Goal: Transaction & Acquisition: Subscribe to service/newsletter

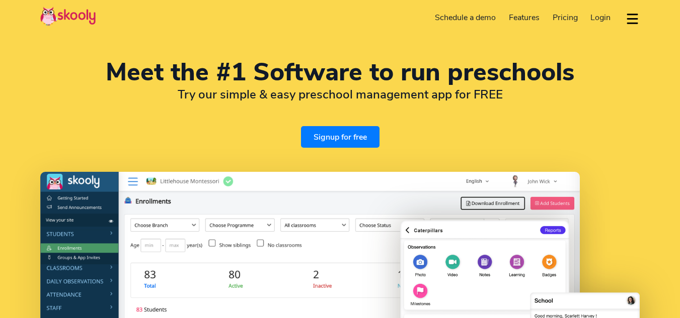
select select "en"
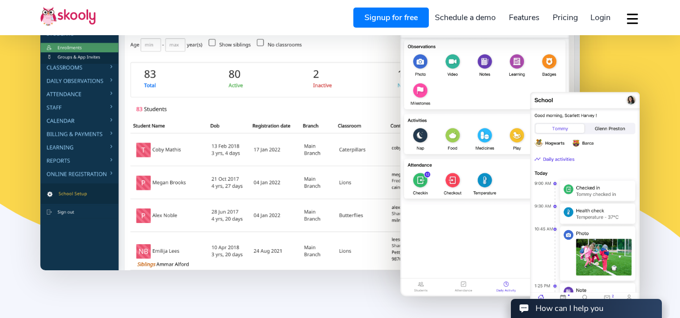
scroll to position [201, 0]
select select "380"
select select "[GEOGRAPHIC_DATA]"
select select "Europe/[GEOGRAPHIC_DATA]"
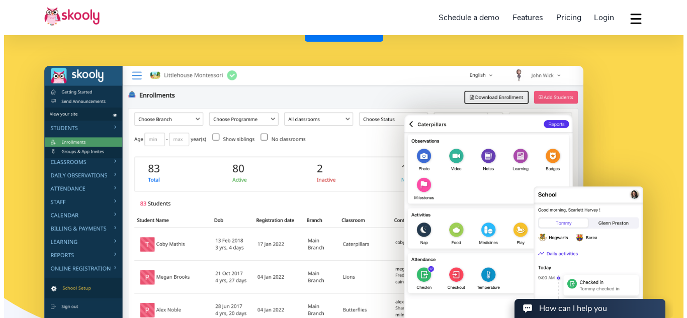
scroll to position [0, 0]
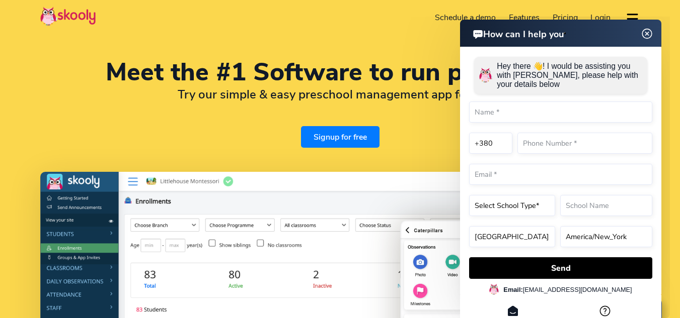
click at [632, 14] on button "dropdown menu" at bounding box center [632, 18] width 15 height 23
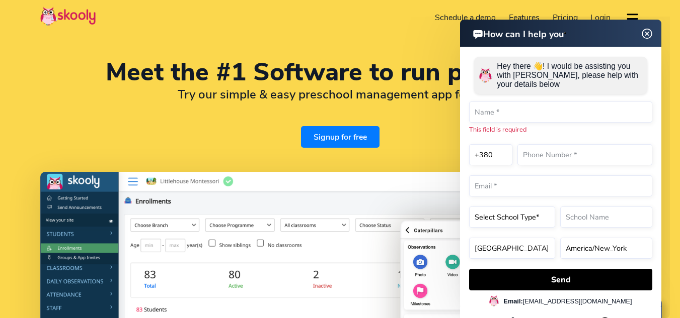
click at [646, 34] on img at bounding box center [646, 34] width 19 height 13
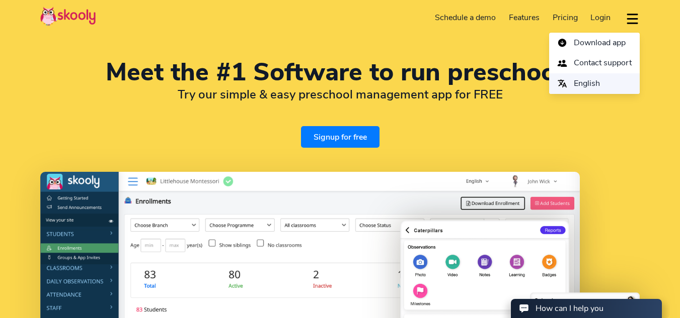
click at [601, 84] on button "English" at bounding box center [594, 83] width 91 height 21
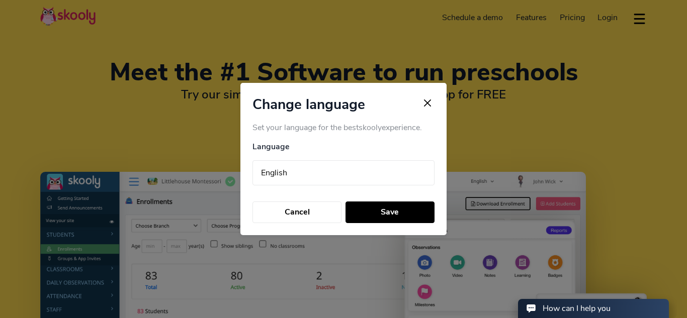
click at [375, 174] on select "Arabic (عربي) Catalan (Català) Chinese (中国人) Dutch (Nederlands) English Finnish…" at bounding box center [344, 173] width 182 height 25
select select "ar"
click at [253, 161] on select "Arabic (عربي) Catalan (Català) Chinese (中国人) Dutch (Nederlands) English Finnish…" at bounding box center [344, 173] width 182 height 25
click at [378, 215] on button "Save" at bounding box center [390, 213] width 89 height 22
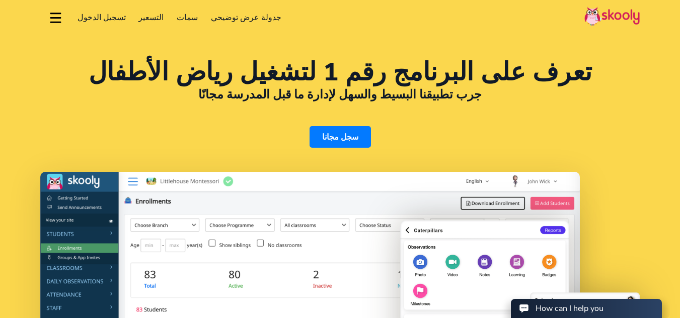
select select "380"
select select "[GEOGRAPHIC_DATA]"
select select "Europe/[GEOGRAPHIC_DATA]"
click at [249, 51] on div "تعرف على البرنامج رقم 1 لتشغيل رياض الأطفال جرب تطبيقنا البسيط والسهل لإدارة ما…" at bounding box center [340, 269] width 680 height 539
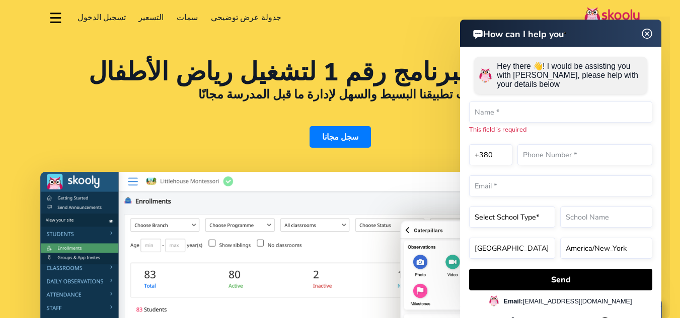
click at [249, 19] on link "جدولة عرض توضيحي" at bounding box center [246, 18] width 84 height 16
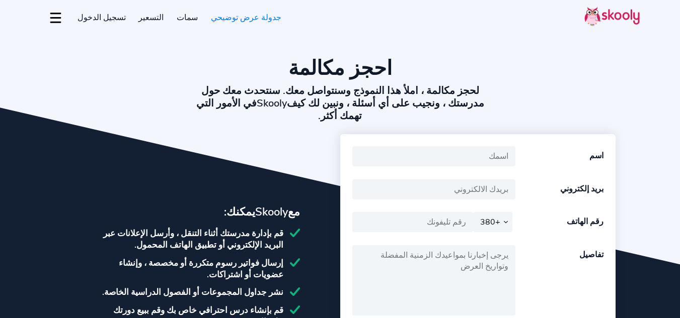
select select "380"
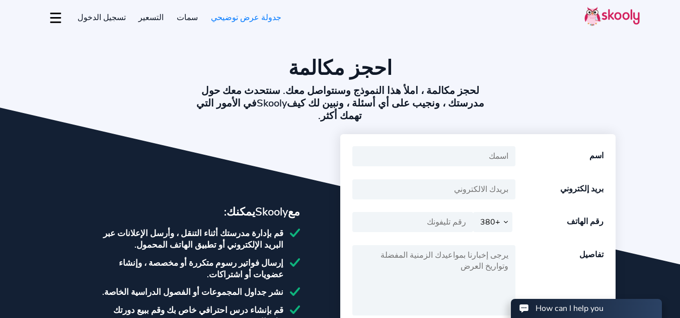
select select "380"
select select "[GEOGRAPHIC_DATA]"
select select "Europe/[GEOGRAPHIC_DATA]"
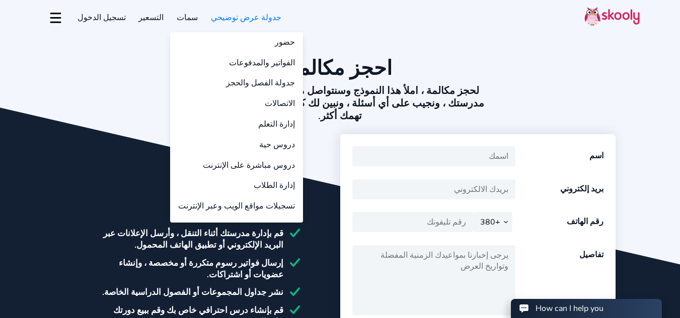
click at [173, 15] on link "سمات" at bounding box center [187, 18] width 34 height 16
click at [183, 17] on link "سمات" at bounding box center [187, 18] width 34 height 16
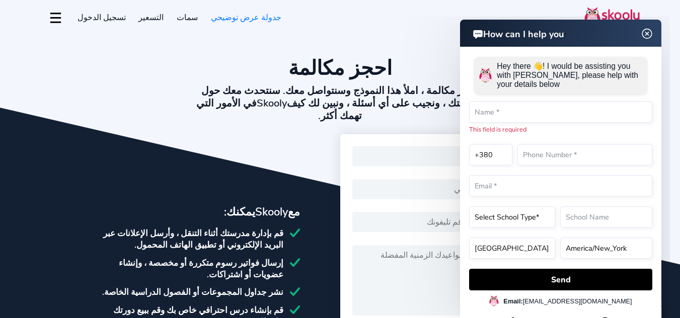
click at [146, 18] on span "التسعير" at bounding box center [150, 17] width 25 height 11
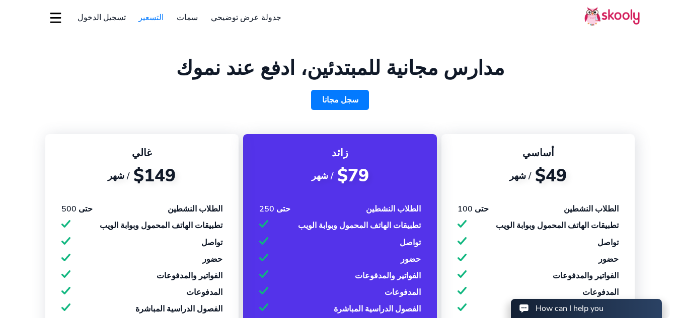
select select "380"
select select "[GEOGRAPHIC_DATA]"
select select "Europe/[GEOGRAPHIC_DATA]"
select select "380"
select select "[GEOGRAPHIC_DATA]"
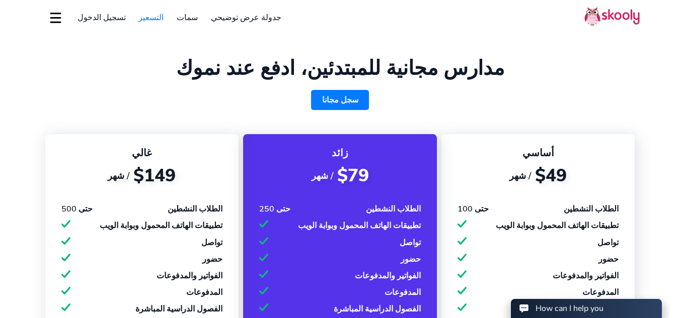
select select "Europe/[GEOGRAPHIC_DATA]"
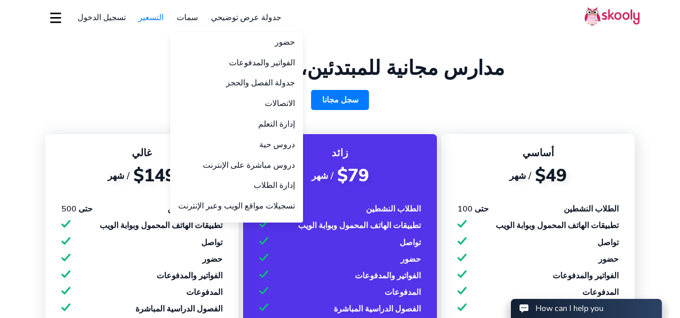
click at [190, 19] on link "سمات" at bounding box center [187, 18] width 34 height 16
click at [183, 17] on link "سمات" at bounding box center [187, 18] width 34 height 16
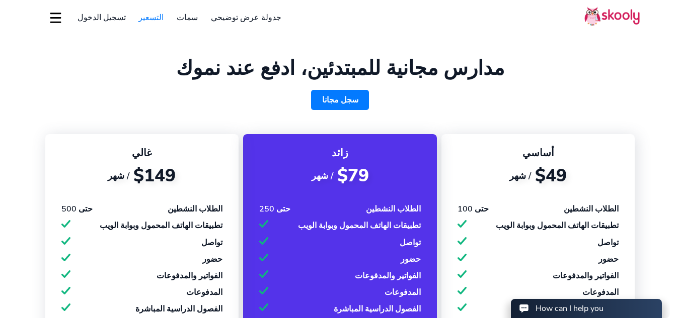
click at [350, 102] on link "سجل مجانا" at bounding box center [340, 100] width 58 height 20
